Goal: Obtain resource: Download file/media

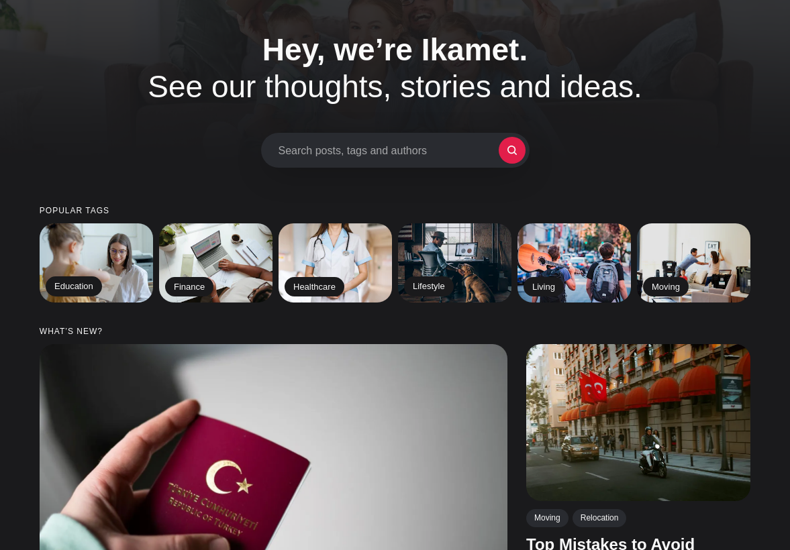
scroll to position [58, 0]
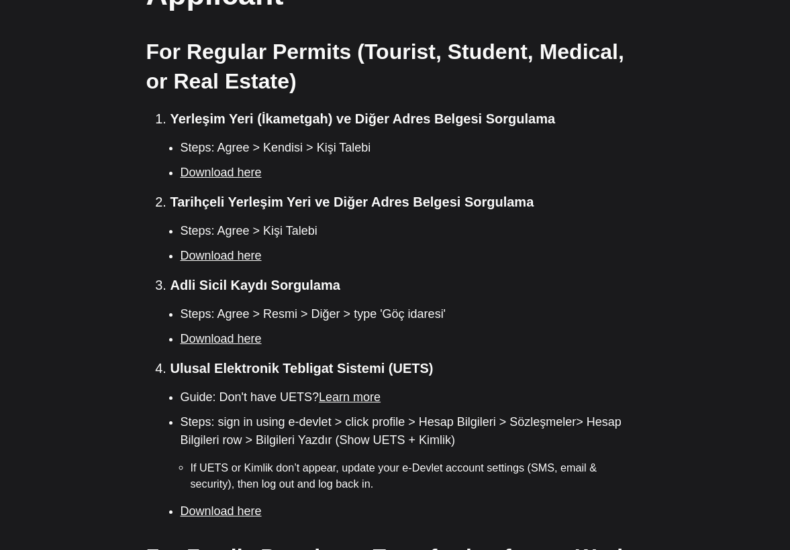
scroll to position [920, 0]
click at [241, 165] on link "Download here" at bounding box center [220, 171] width 81 height 13
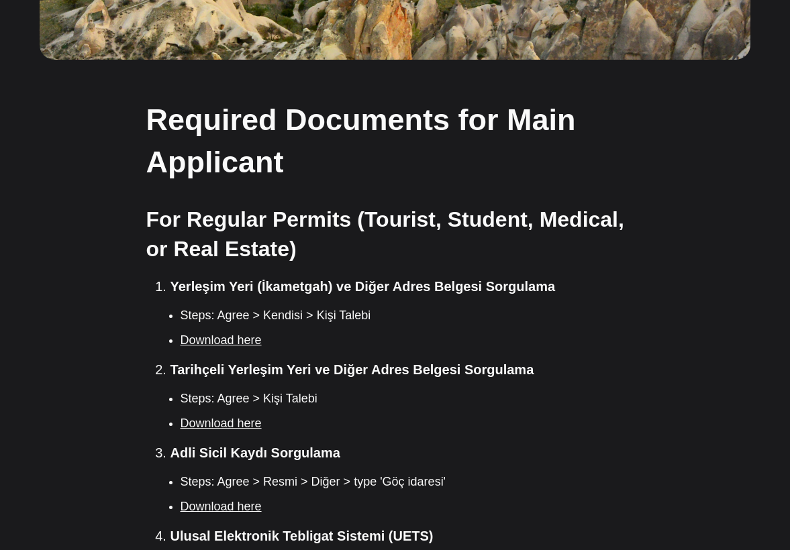
scroll to position [786, 0]
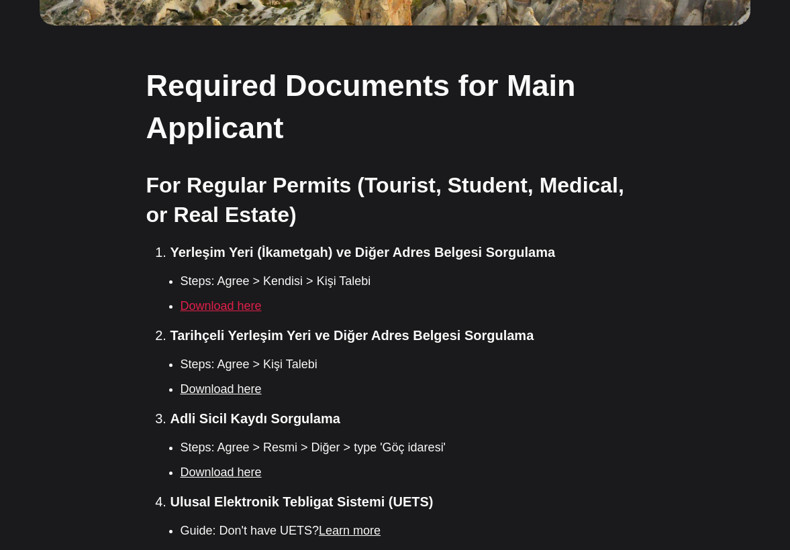
click at [247, 299] on link "Download here" at bounding box center [220, 305] width 81 height 13
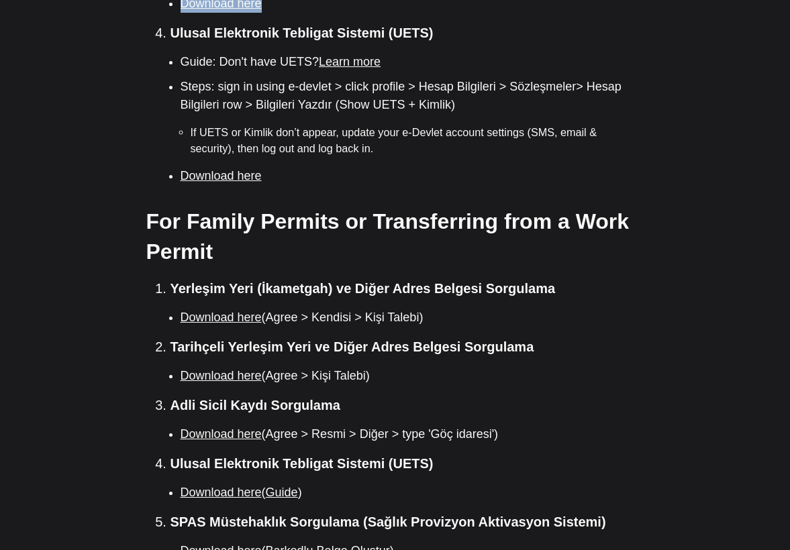
scroll to position [1281, 0]
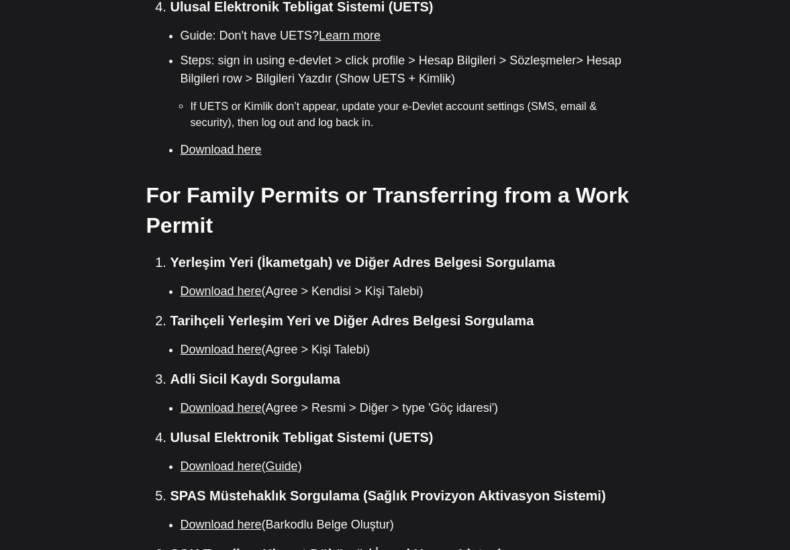
drag, startPoint x: 434, startPoint y: 364, endPoint x: 492, endPoint y: 365, distance: 57.7
click at [492, 399] on li "Download here (Agree > Resmi > Diğer > type 'Göç idaresi')" at bounding box center [411, 408] width 463 height 18
copy li "Göç idaresi"
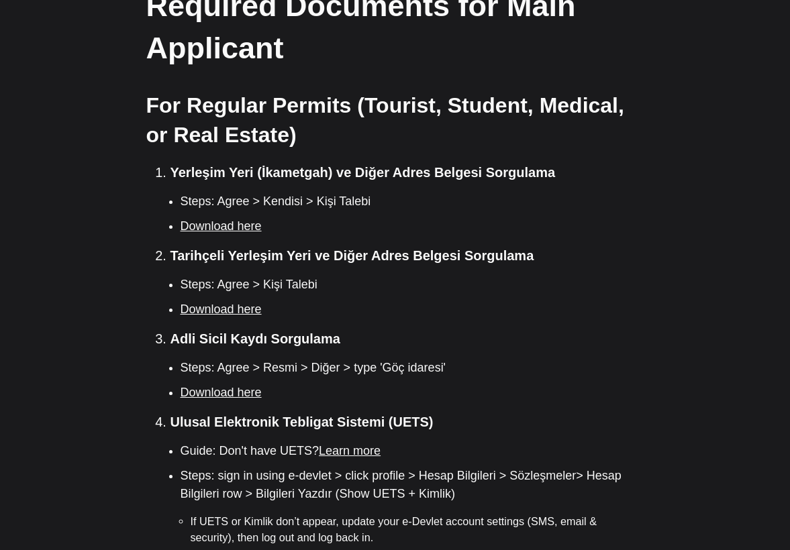
scroll to position [867, 0]
